Goal: Subscribe to service/newsletter

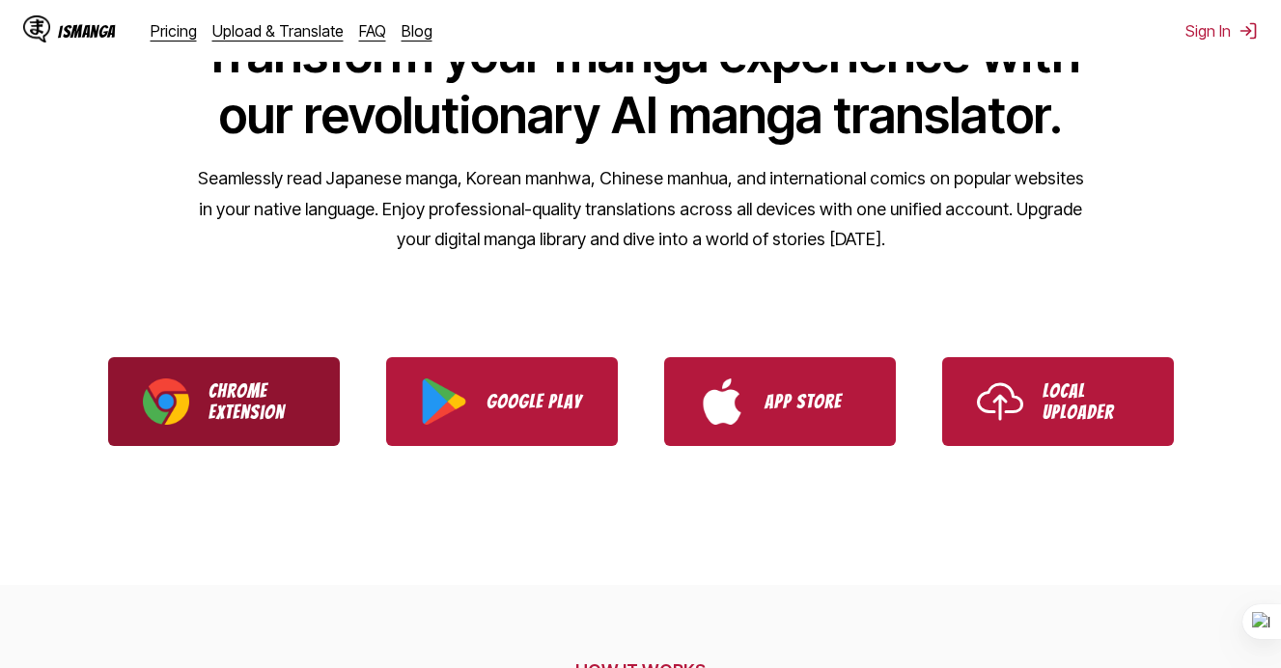
click at [281, 382] on p "Chrome Extension" at bounding box center [257, 401] width 97 height 42
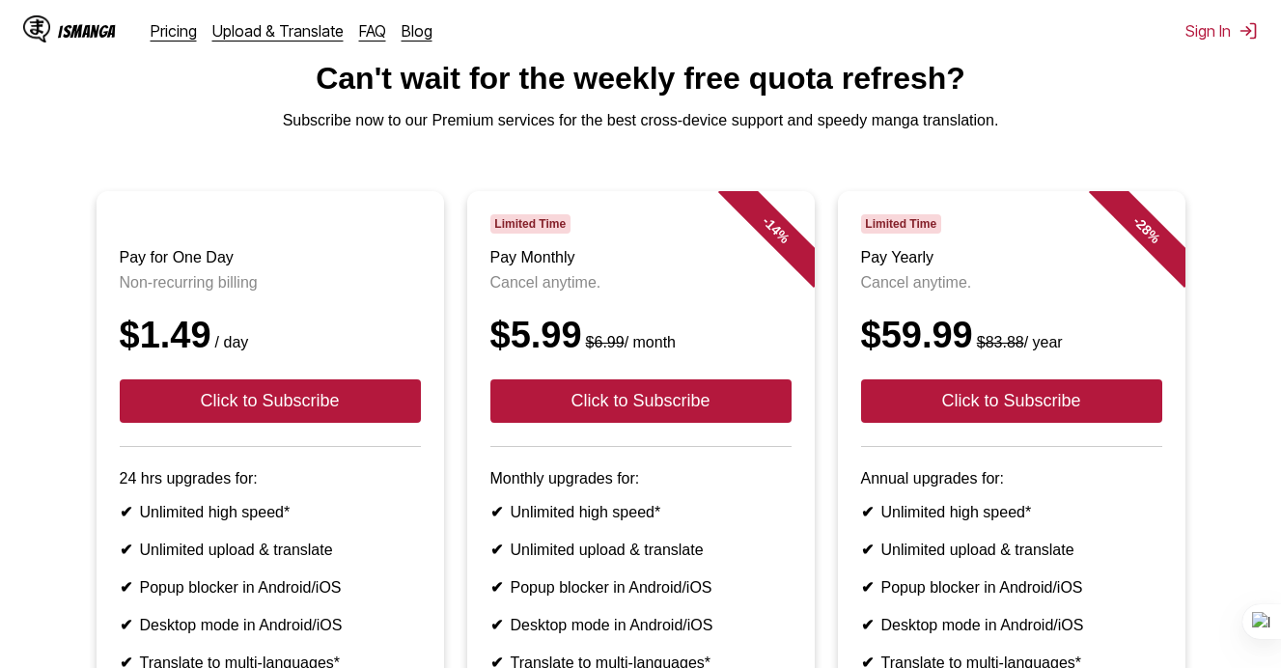
scroll to position [239, 0]
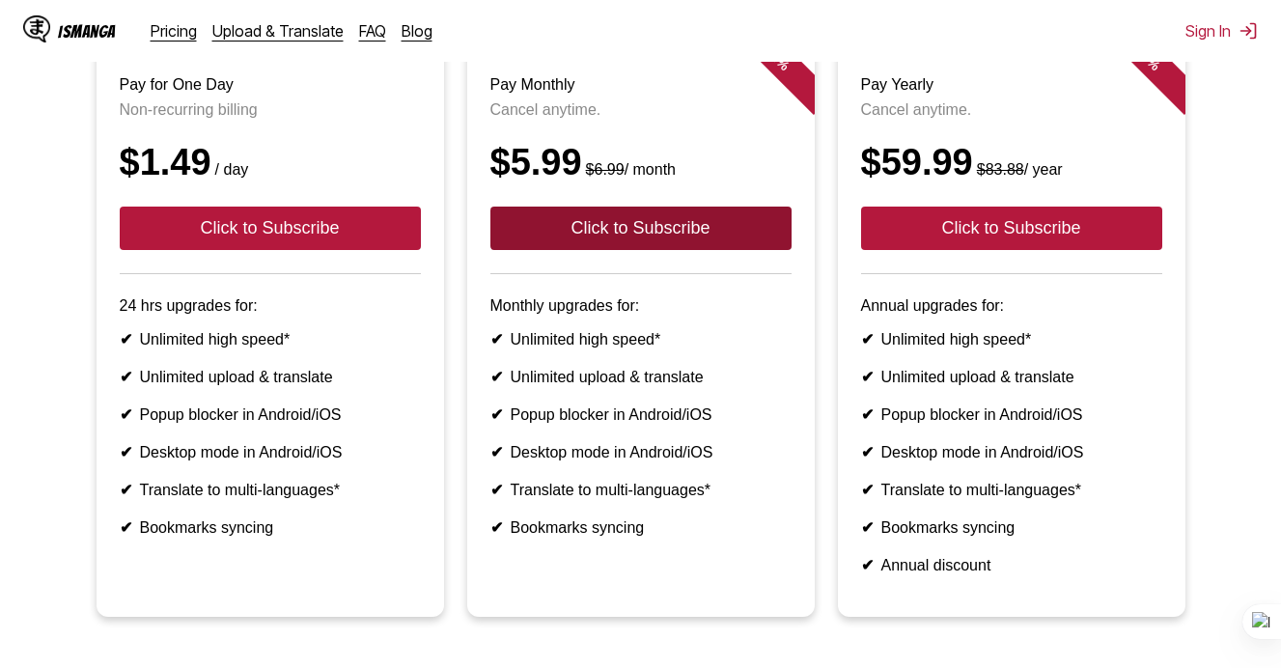
click at [727, 243] on button "Click to Subscribe" at bounding box center [641, 228] width 301 height 43
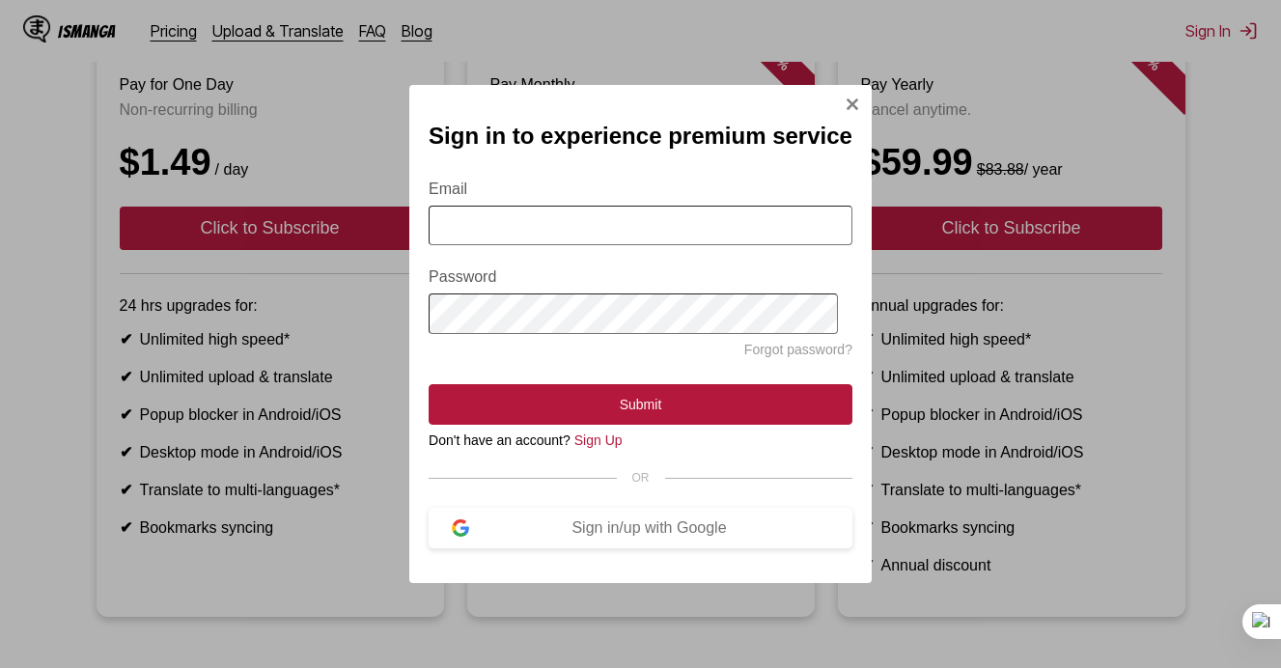
click at [726, 237] on input "Email" at bounding box center [641, 226] width 424 height 40
type input "**********"
click at [636, 530] on div "Sign in/up with Google" at bounding box center [649, 527] width 360 height 17
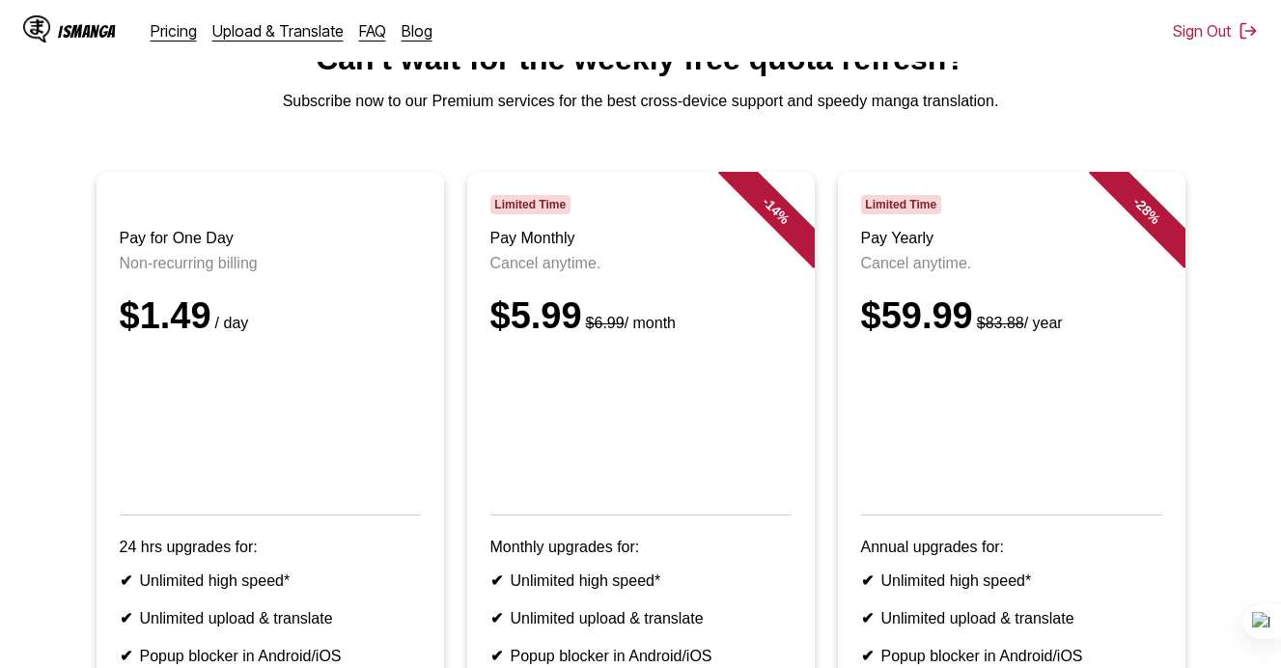
scroll to position [0, 0]
